Goal: Communication & Community: Participate in discussion

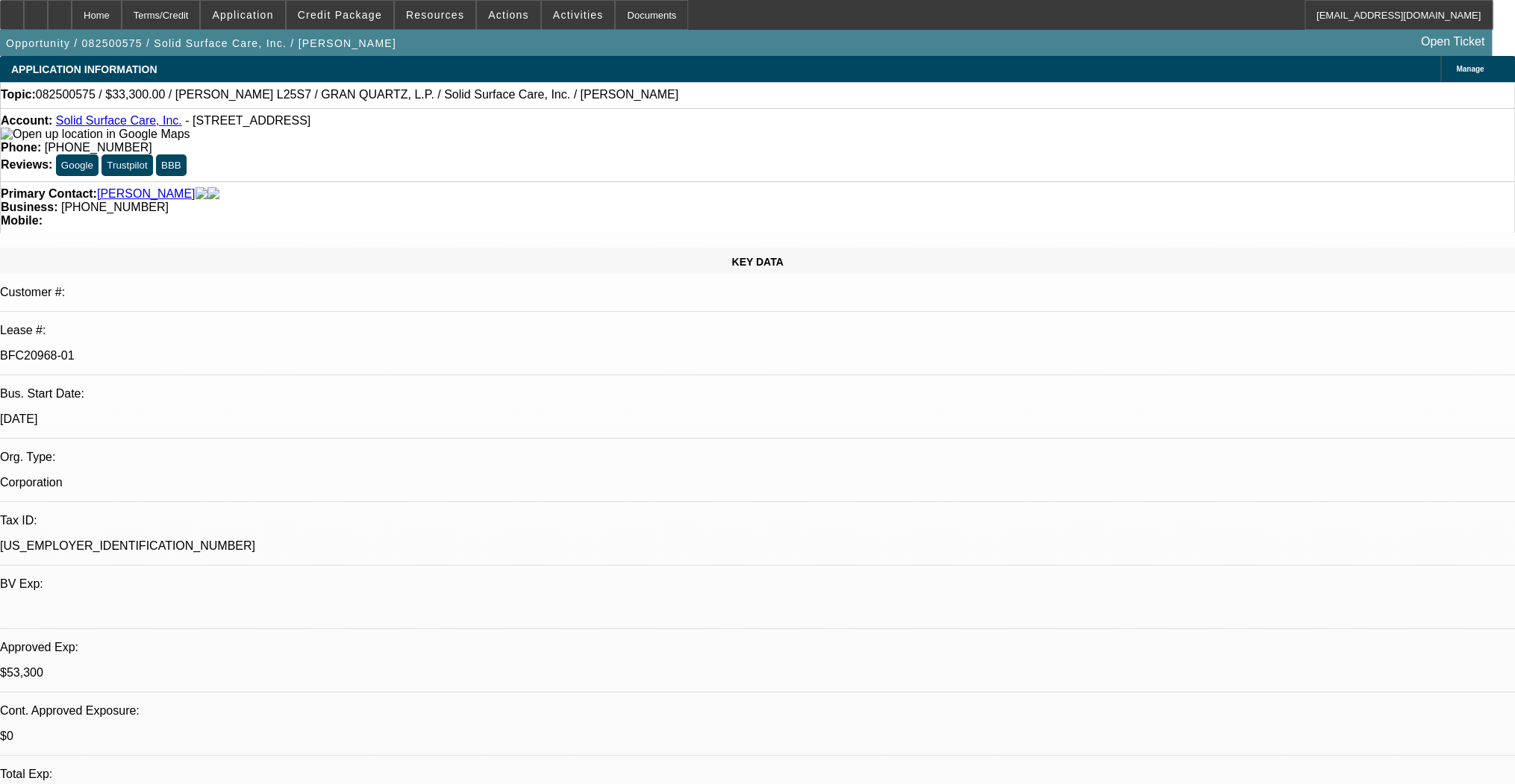
select select "0"
select select "2"
select select "0"
select select "2"
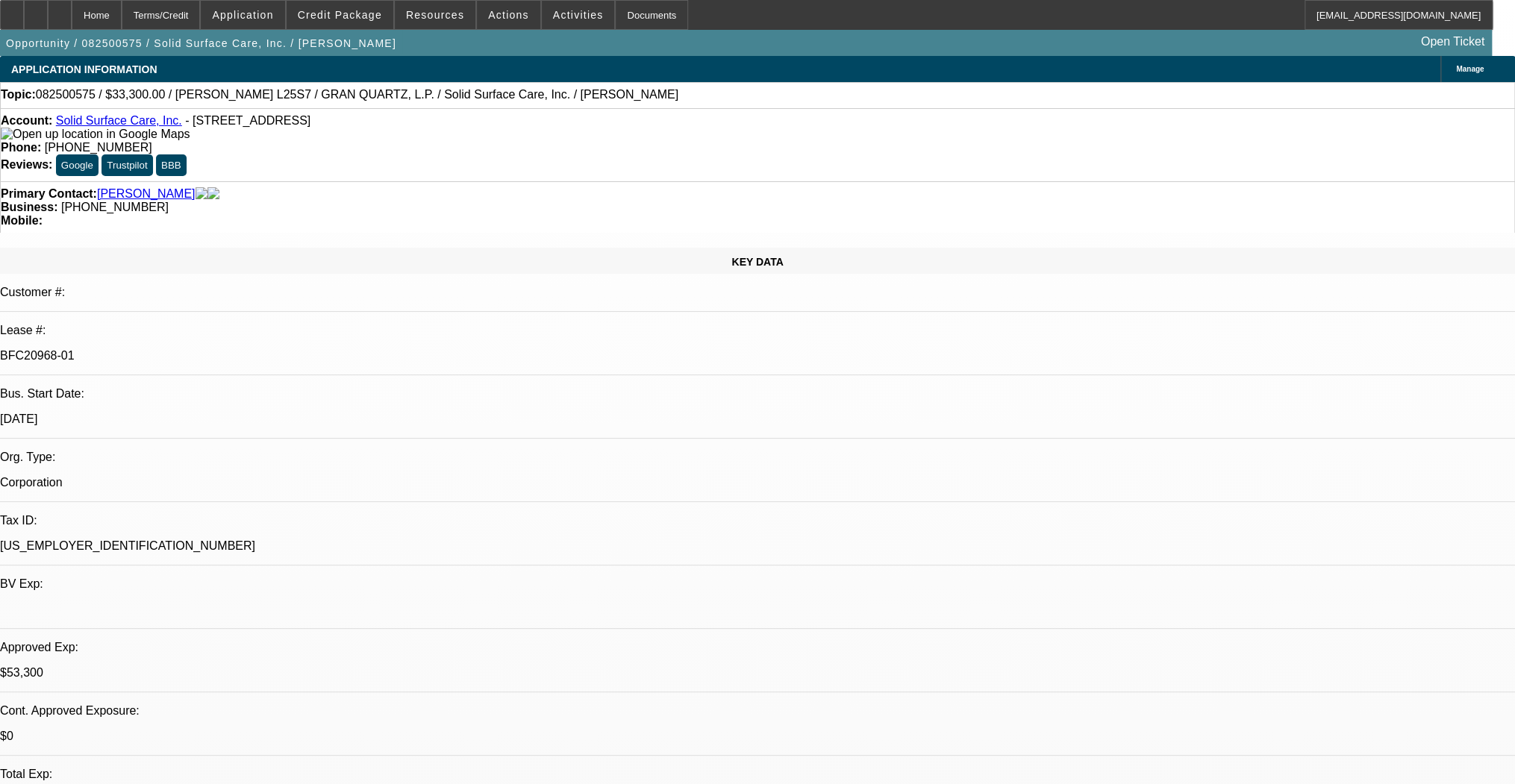
select select "0"
select select "2"
select select "0"
select select "1"
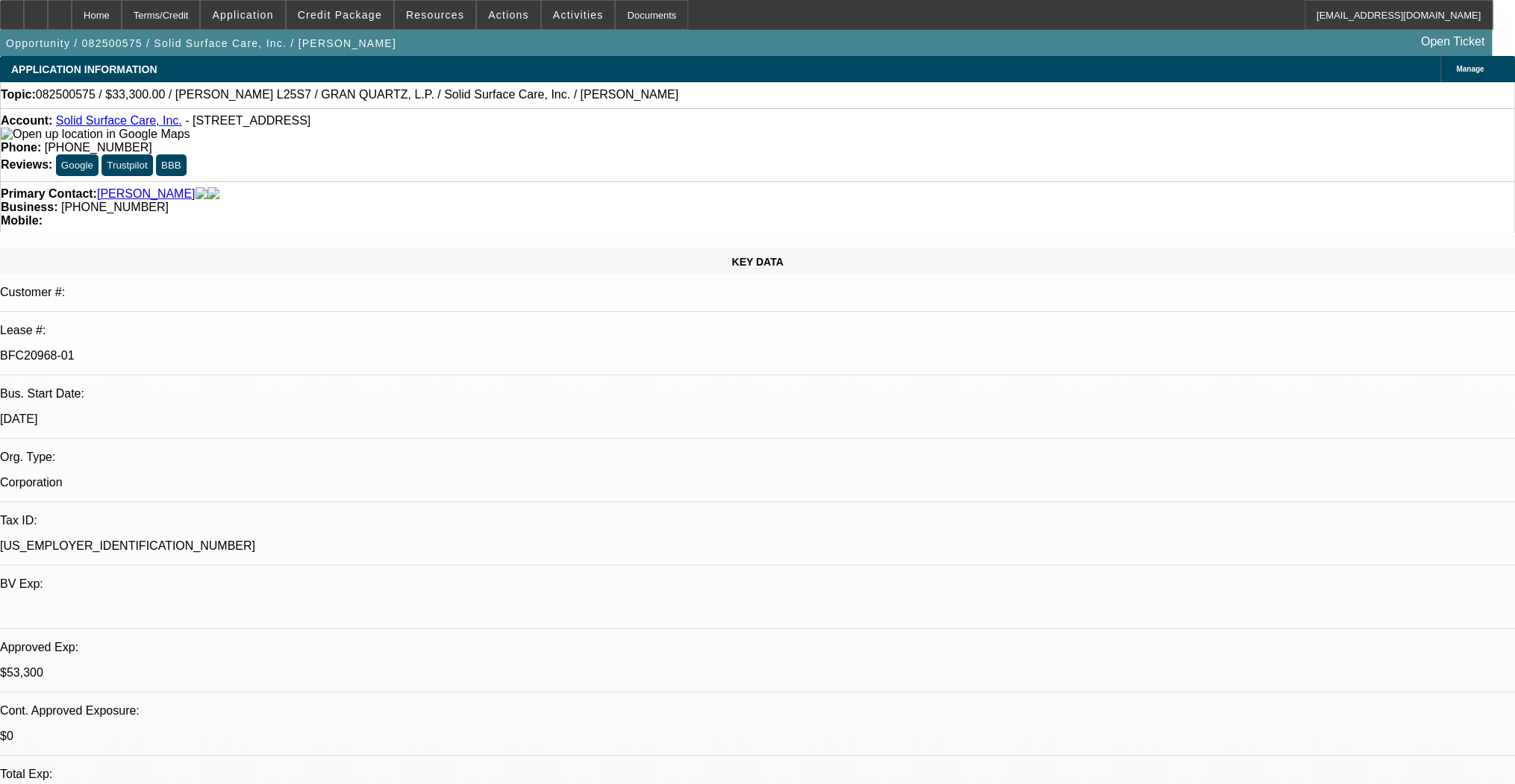
select select "2"
select select "6"
select select "1"
select select "2"
select select "6"
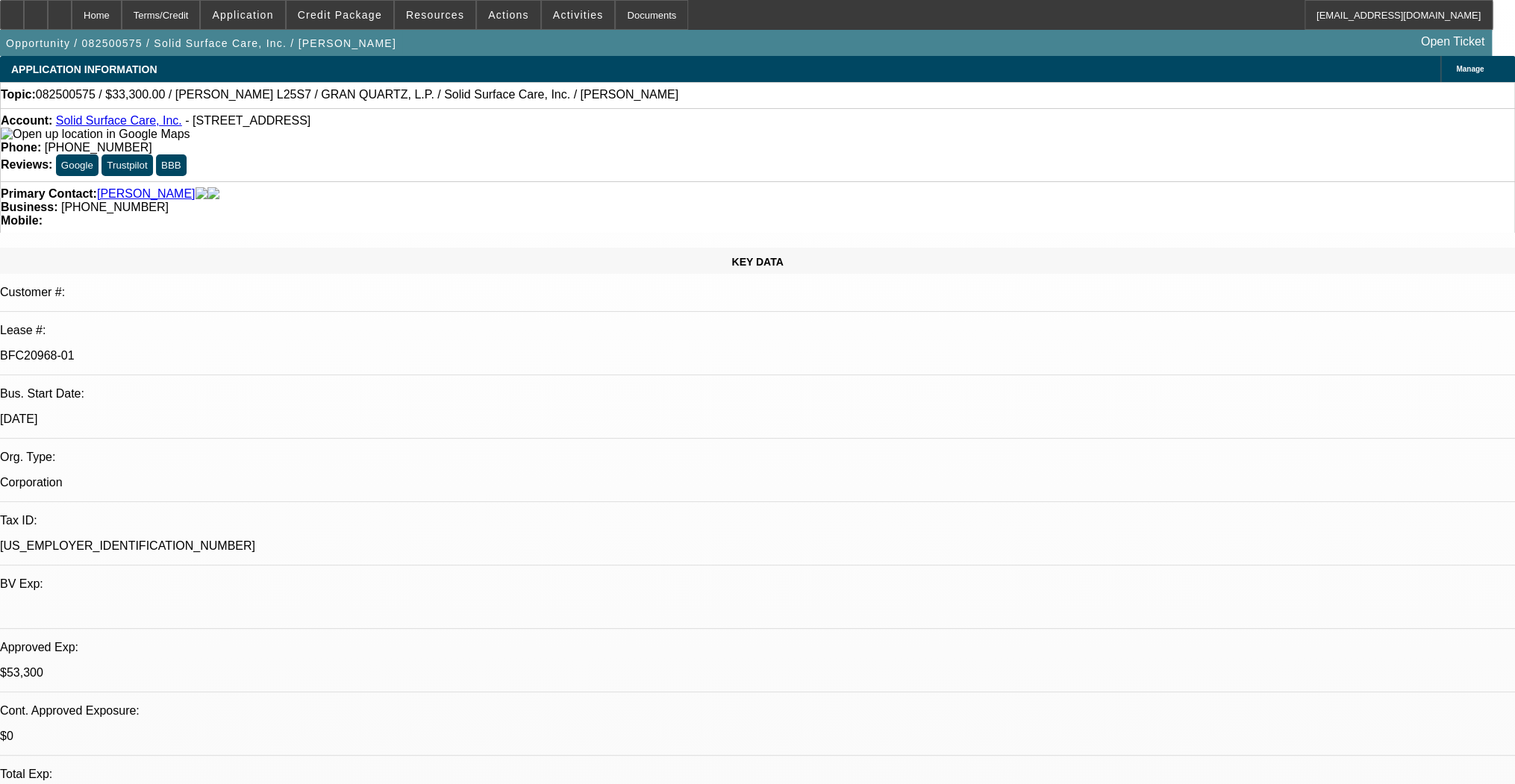
select select "1"
select select "2"
select select "6"
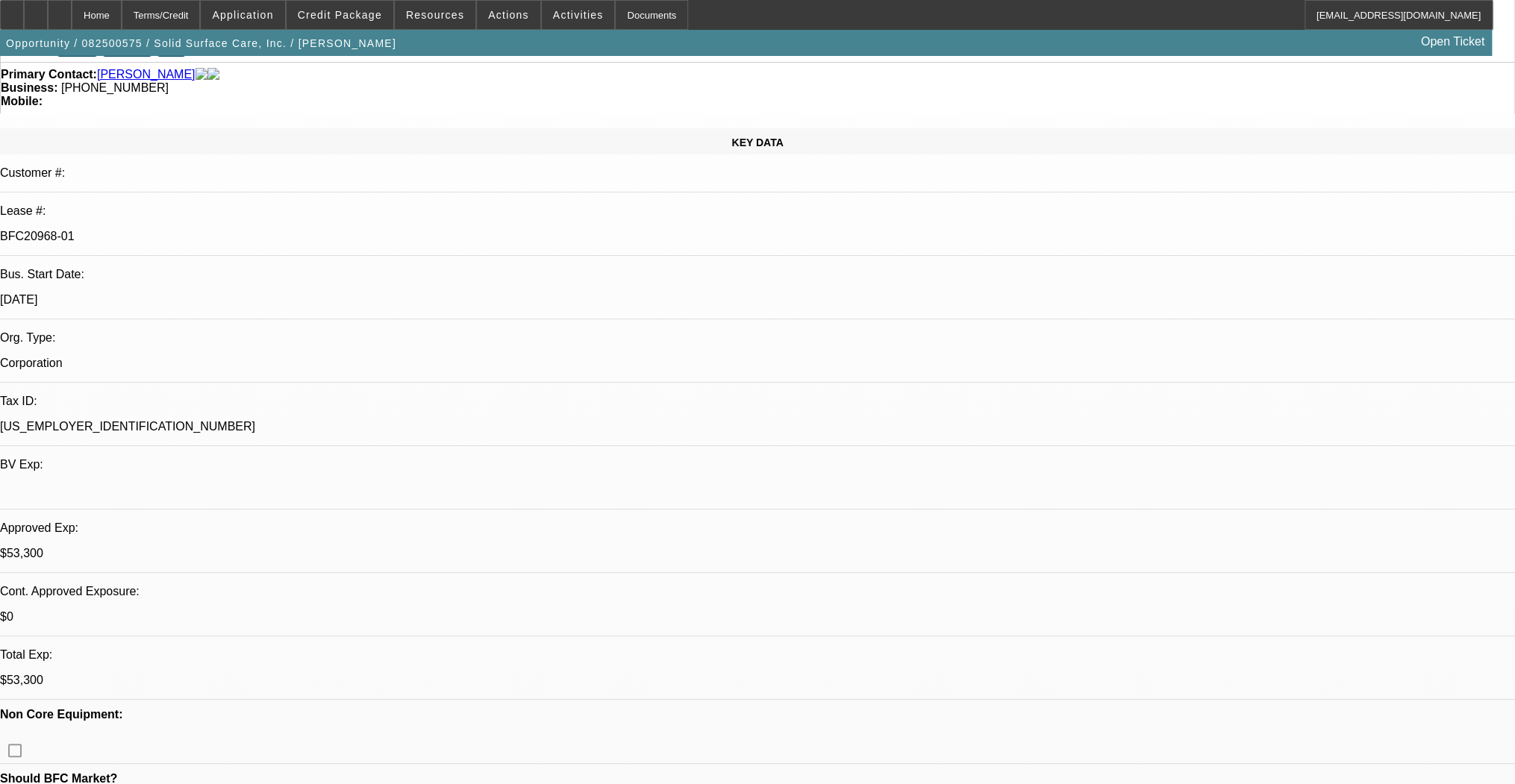
scroll to position [60, 0]
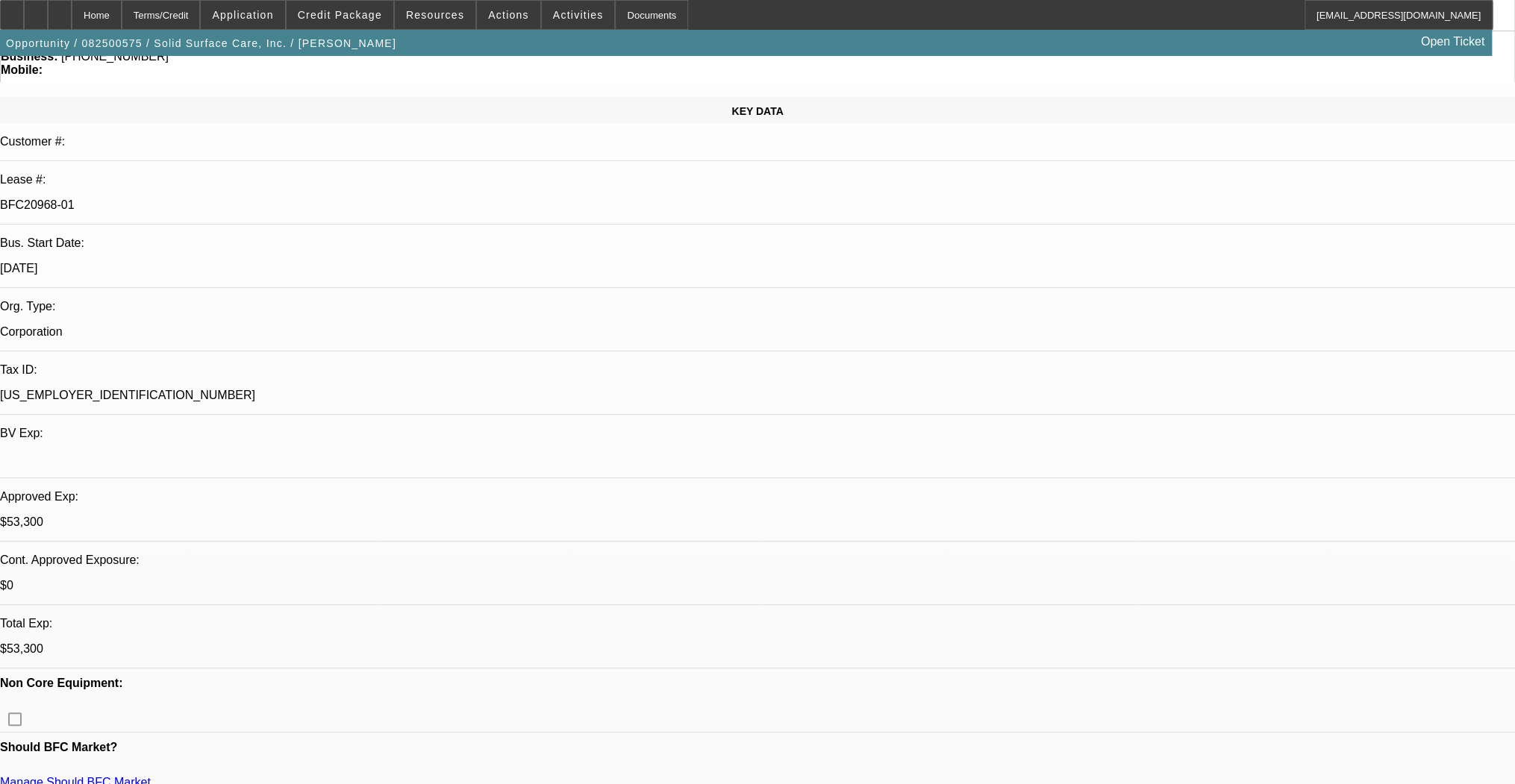
scroll to position [179, 0]
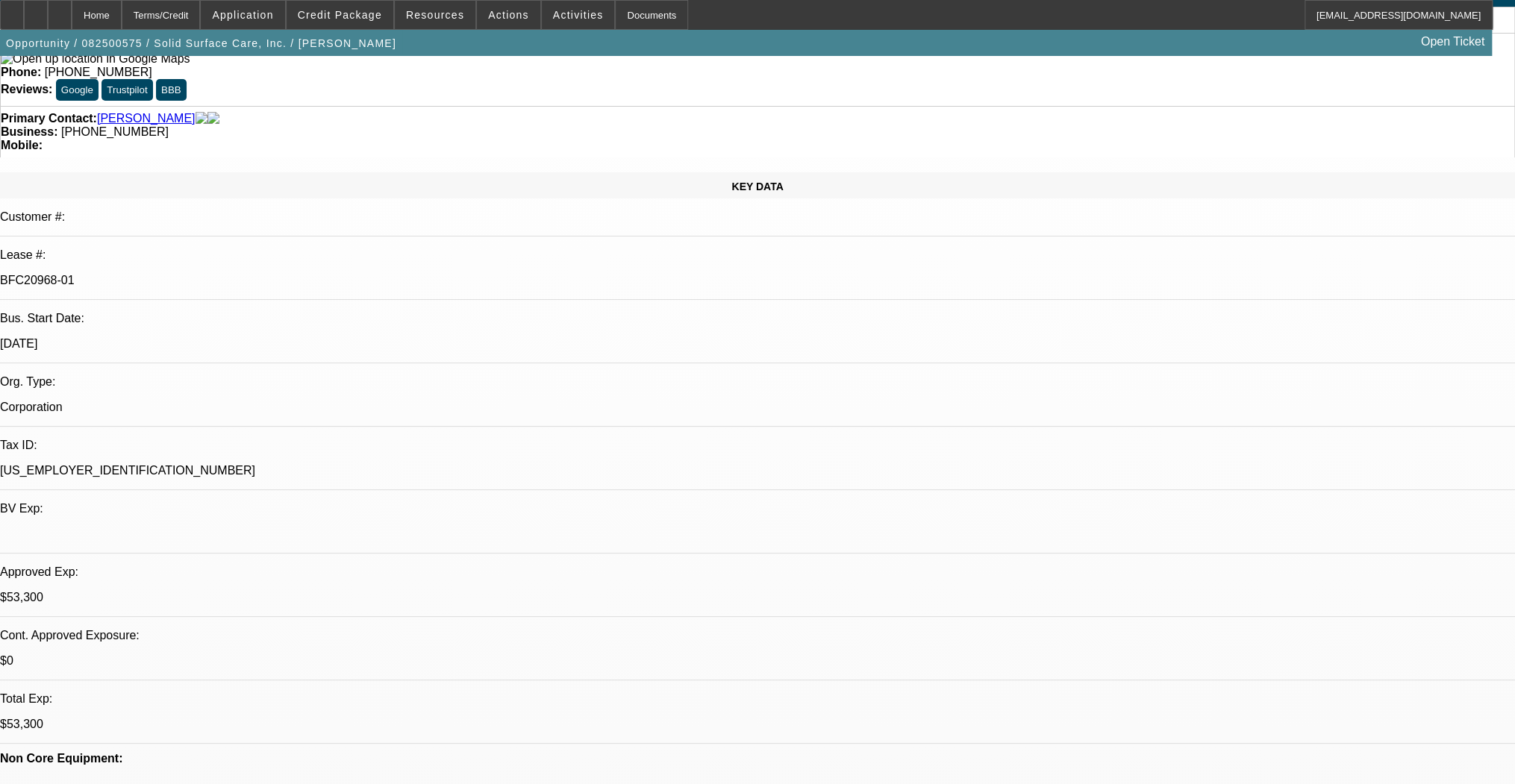
scroll to position [0, 0]
